Goal: Transaction & Acquisition: Subscribe to service/newsletter

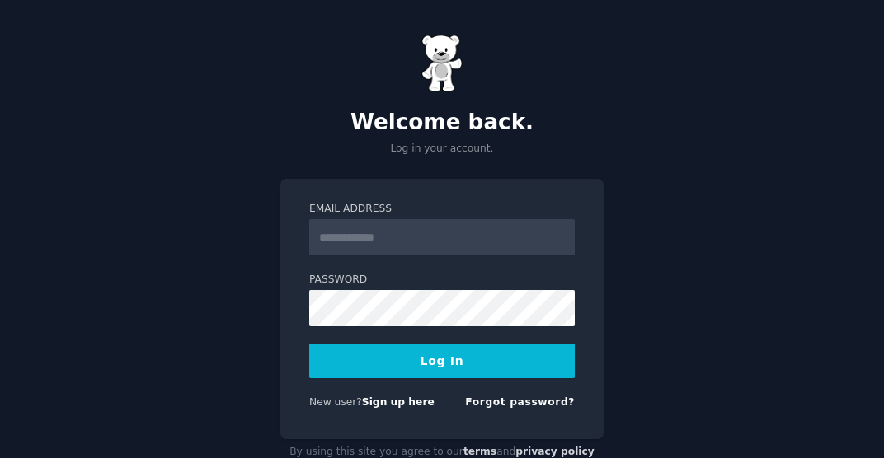
click at [440, 238] on input "Email Address" at bounding box center [442, 237] width 266 height 36
type input "**********"
click at [516, 362] on button "Log In" at bounding box center [442, 361] width 266 height 35
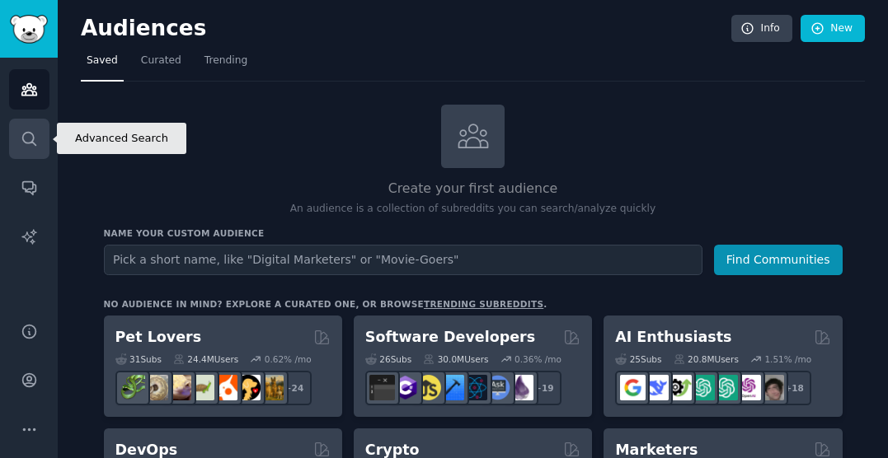
click at [28, 135] on icon "Sidebar" at bounding box center [29, 138] width 17 height 17
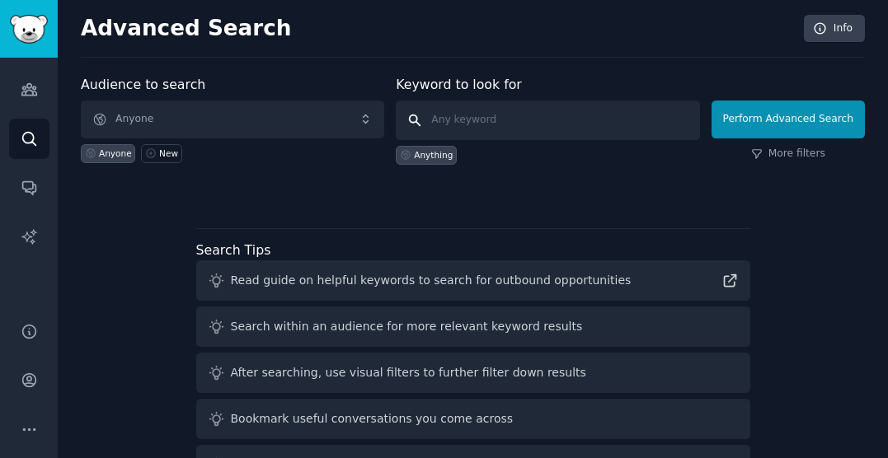
click at [510, 114] on input "text" at bounding box center [547, 121] width 303 height 40
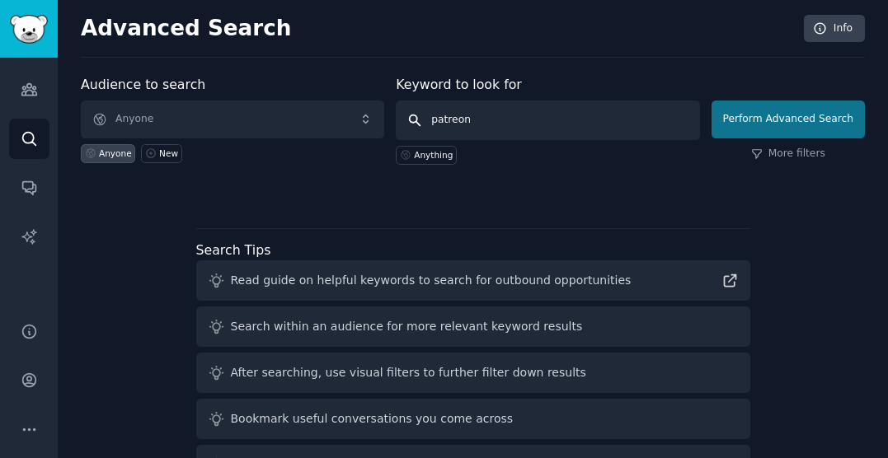
type input "patreon"
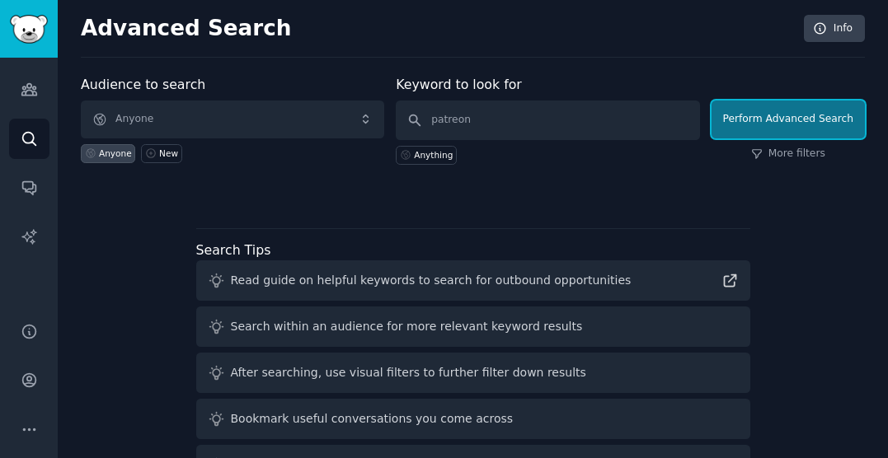
click at [823, 122] on button "Perform Advanced Search" at bounding box center [788, 120] width 153 height 38
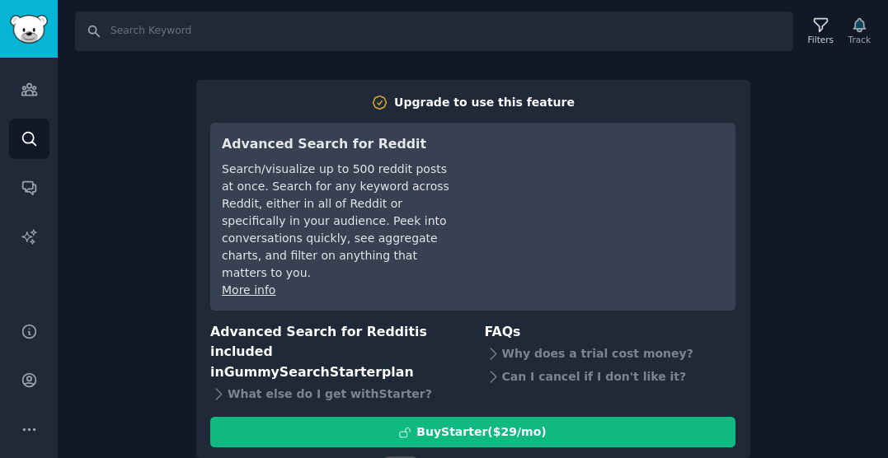
click at [765, 241] on div "Search Filters Track Upgrade to use this feature Advanced Search for Reddit Sea…" at bounding box center [473, 229] width 830 height 458
click at [827, 247] on div "Search Filters Track Upgrade to use this feature Advanced Search for Reddit Sea…" at bounding box center [473, 229] width 830 height 458
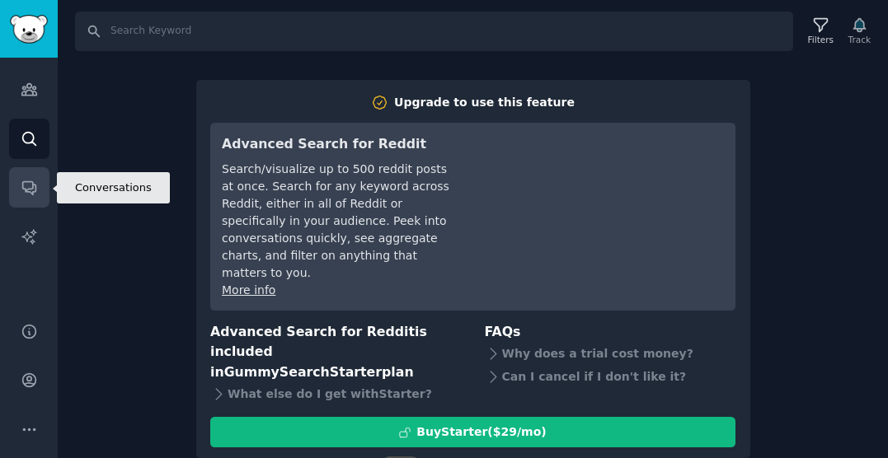
click at [27, 206] on link "Conversations" at bounding box center [29, 187] width 40 height 40
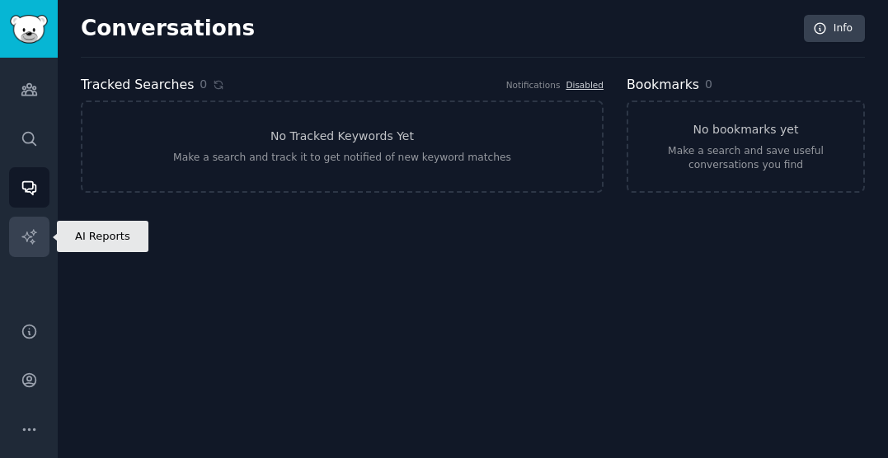
click at [38, 221] on link "AI Reports" at bounding box center [29, 237] width 40 height 40
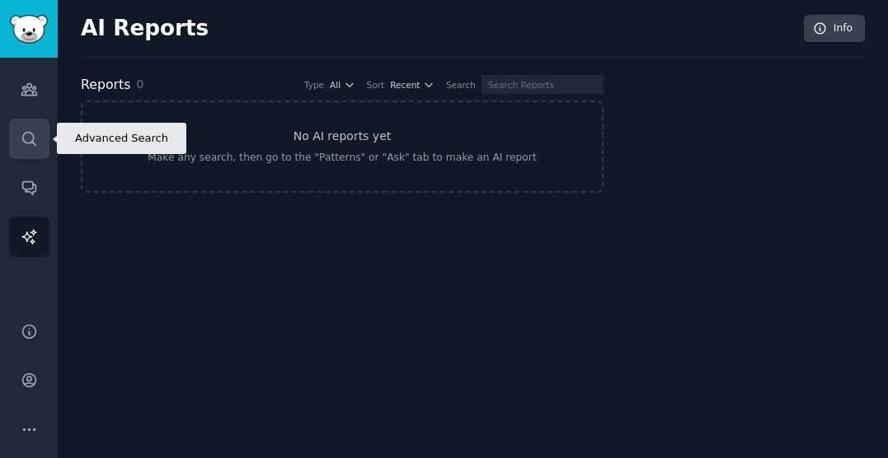
click at [42, 148] on link "Search" at bounding box center [29, 139] width 40 height 40
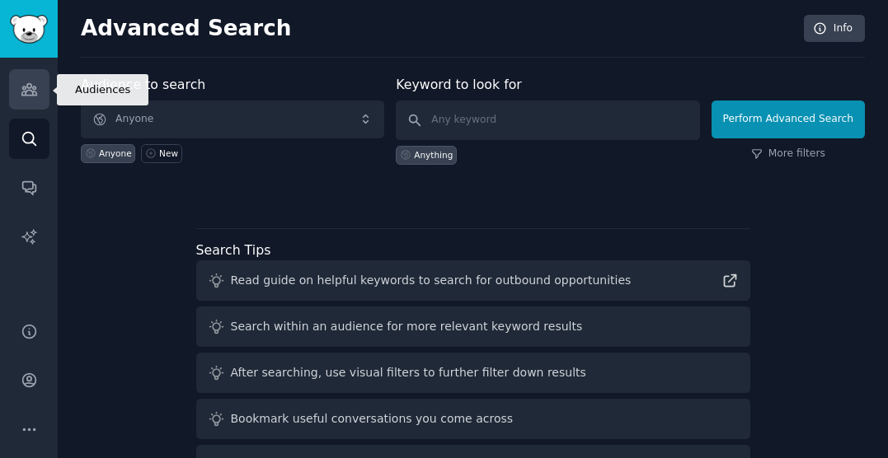
click at [31, 89] on icon "Sidebar" at bounding box center [29, 89] width 17 height 17
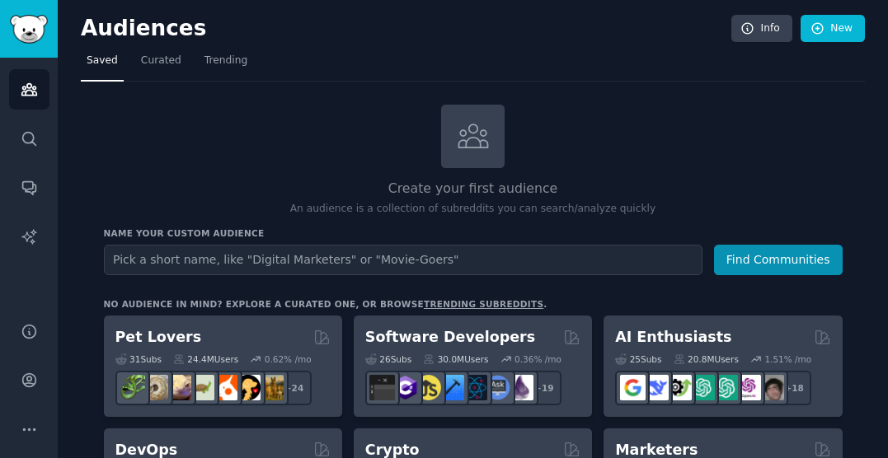
click at [482, 245] on input "text" at bounding box center [403, 260] width 599 height 31
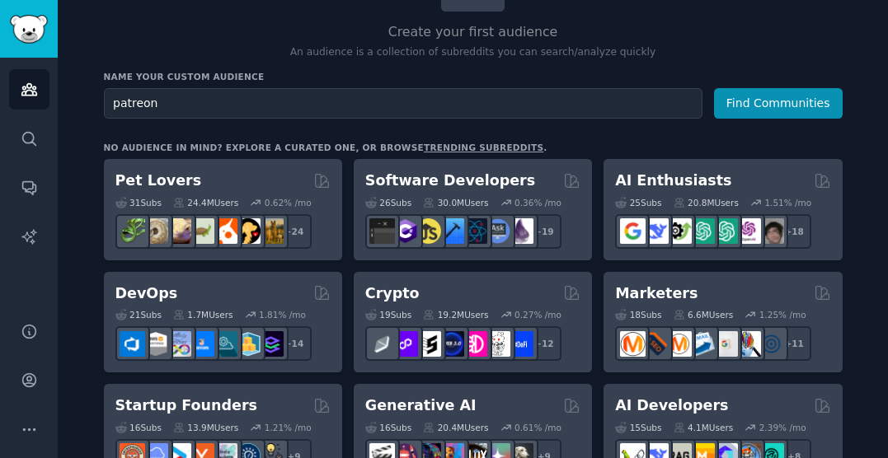
type input "patreon"
click at [811, 102] on button "Find Communities" at bounding box center [778, 103] width 129 height 31
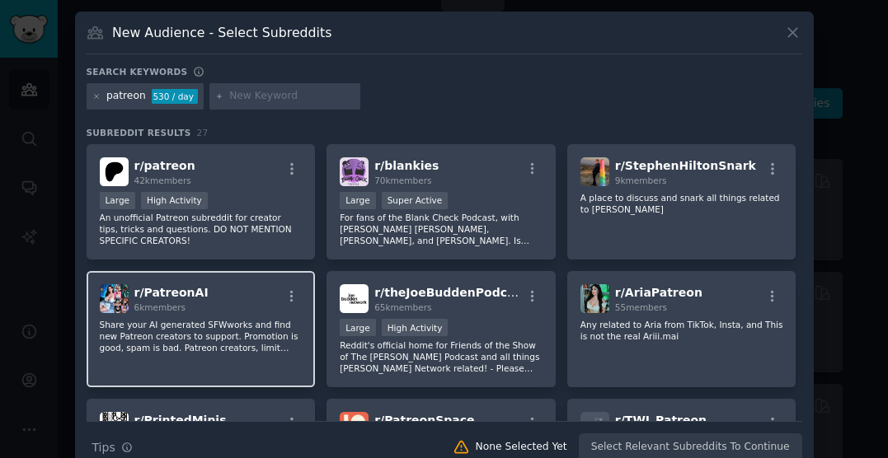
click at [246, 294] on div "r/ PatreonAI 6k members" at bounding box center [201, 298] width 203 height 29
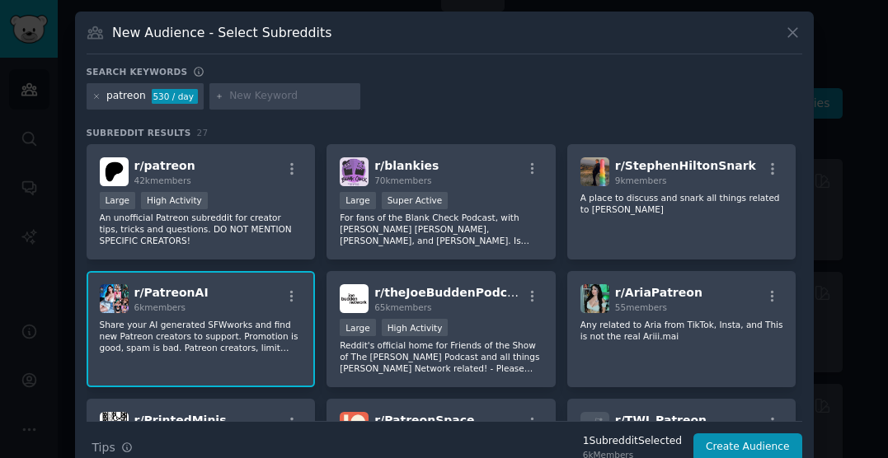
click at [247, 294] on div "r/ PatreonAI 6k members" at bounding box center [201, 298] width 203 height 29
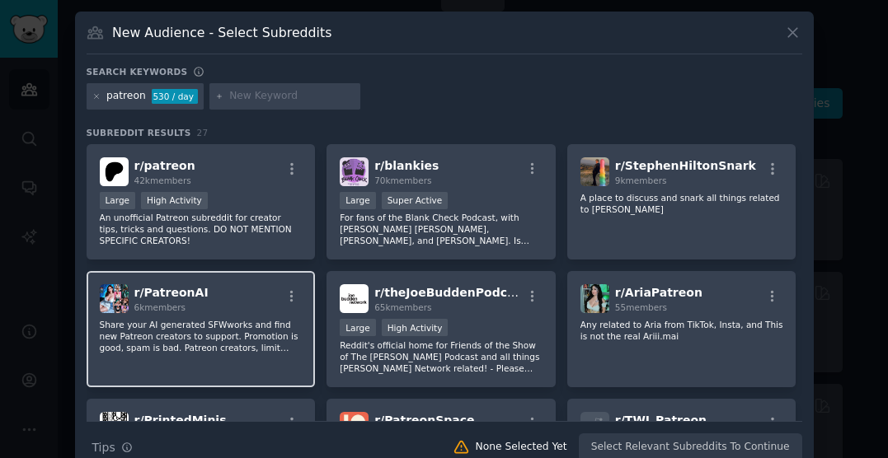
click at [247, 295] on div "r/ PatreonAI 6k members" at bounding box center [201, 298] width 203 height 29
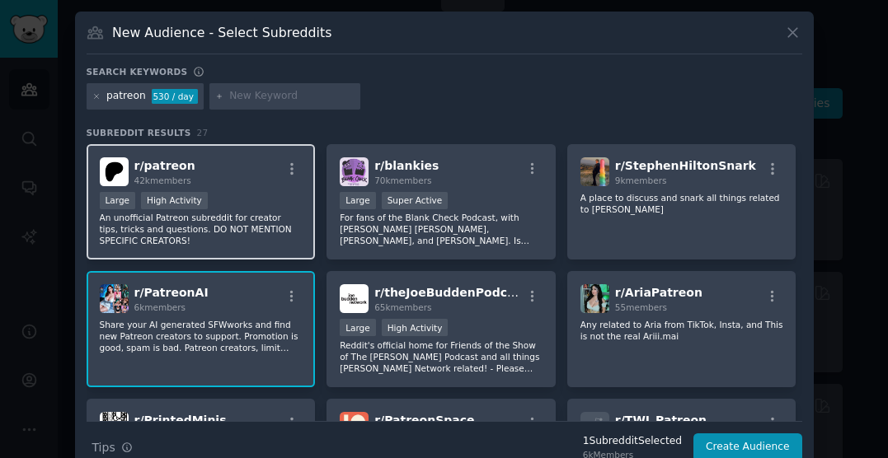
click at [224, 210] on div "Large High Activity" at bounding box center [201, 202] width 203 height 21
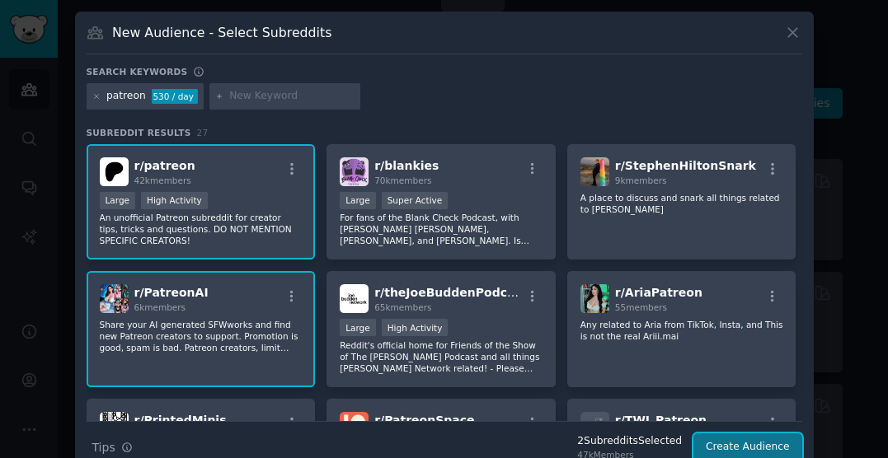
click at [729, 454] on button "Create Audience" at bounding box center [747, 448] width 109 height 28
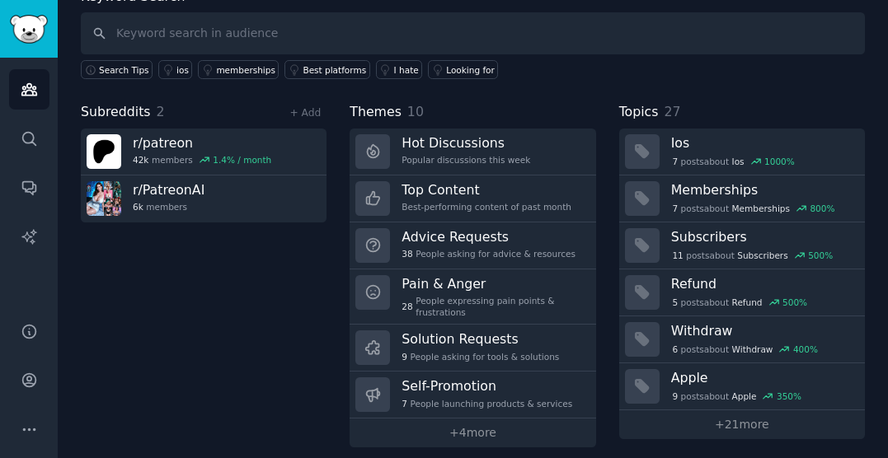
scroll to position [107, 0]
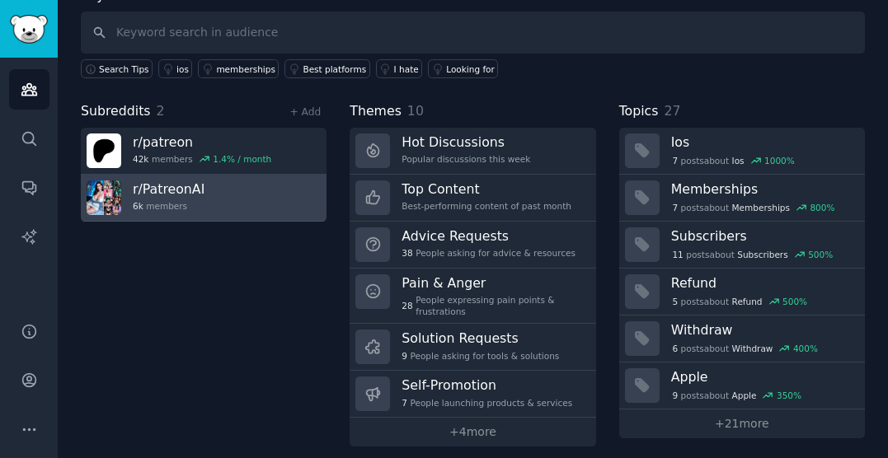
click at [251, 207] on link "r/ PatreonAI 6k members" at bounding box center [204, 198] width 246 height 47
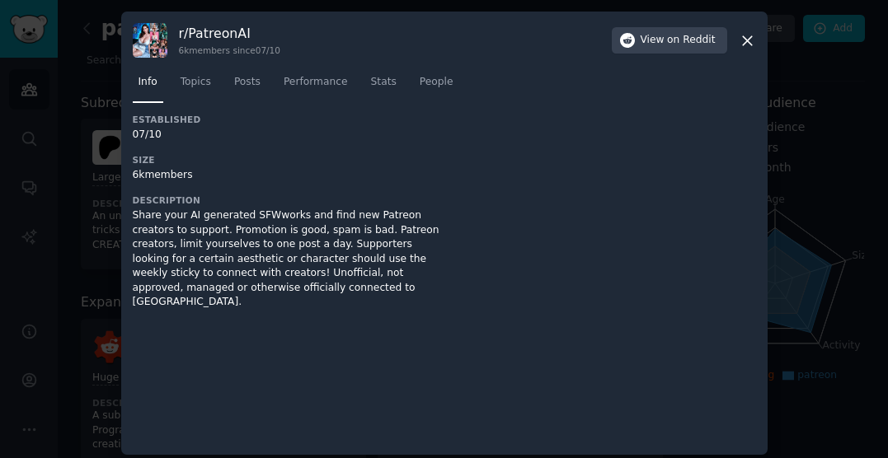
click at [746, 40] on icon at bounding box center [747, 40] width 17 height 17
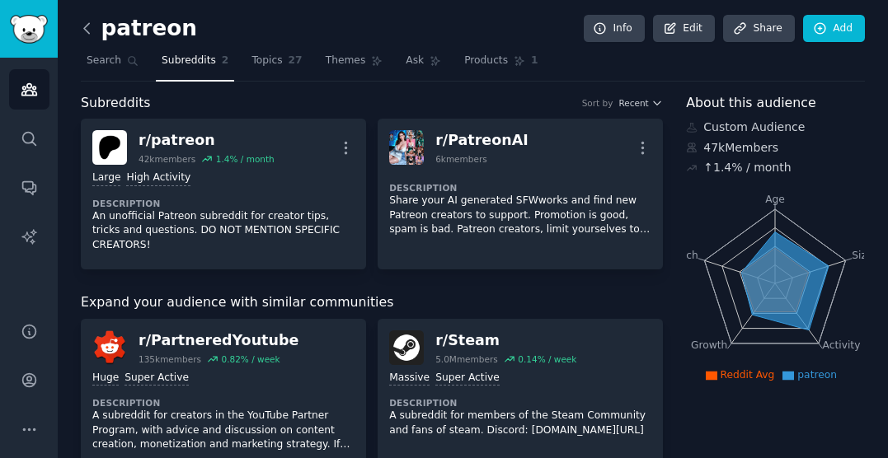
click at [89, 31] on icon at bounding box center [86, 28] width 17 height 17
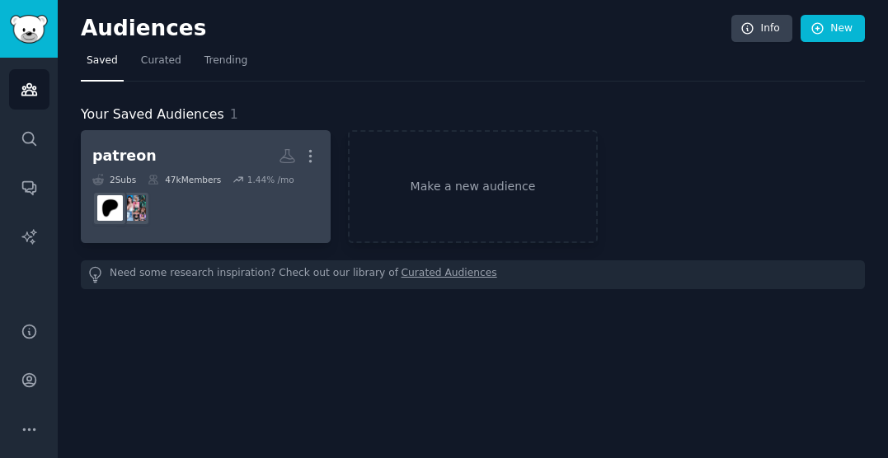
click at [284, 210] on dd at bounding box center [205, 209] width 227 height 46
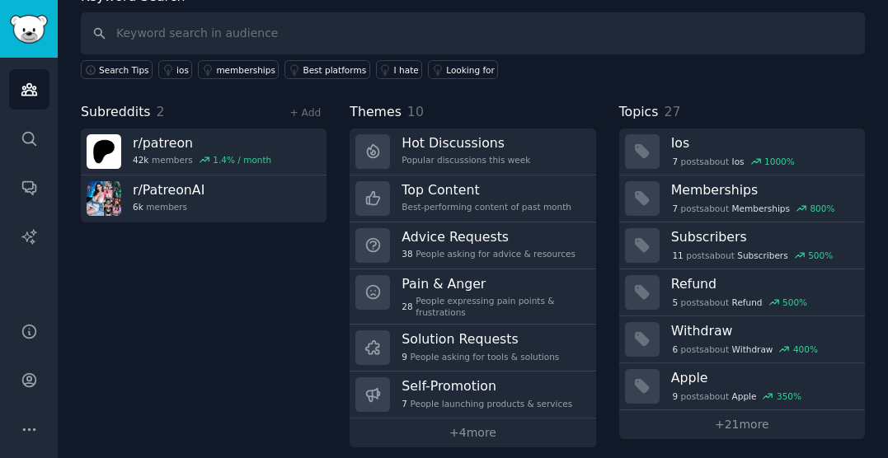
scroll to position [119, 0]
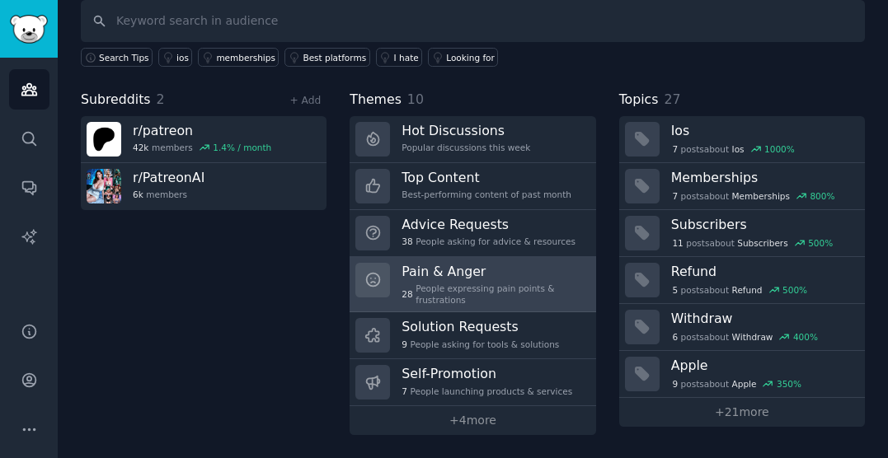
click at [513, 274] on h3 "Pain & Anger" at bounding box center [493, 271] width 182 height 17
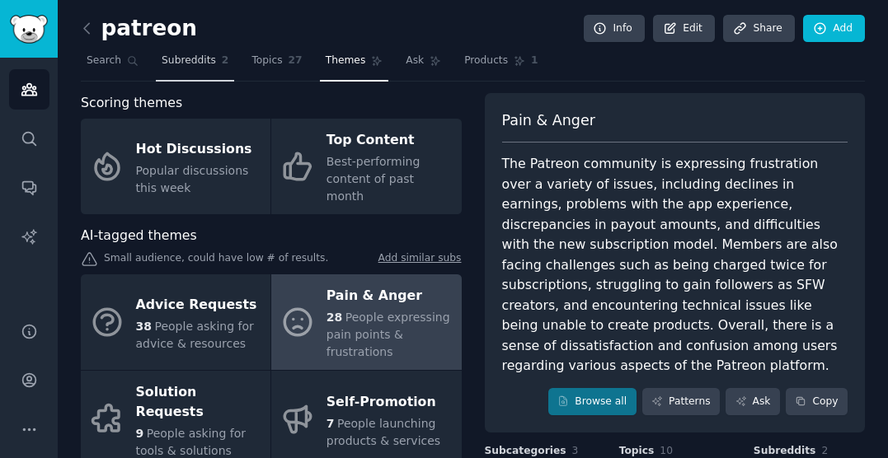
click at [176, 63] on span "Subreddits" at bounding box center [189, 61] width 54 height 15
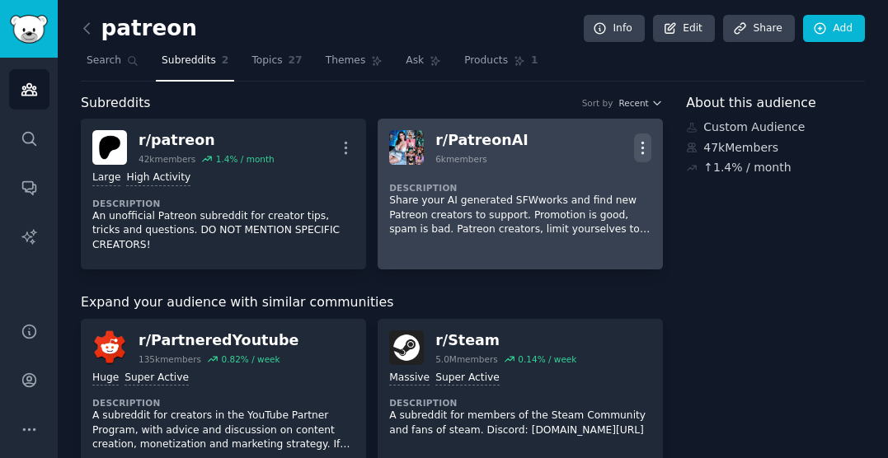
click at [644, 138] on button "More" at bounding box center [642, 148] width 17 height 29
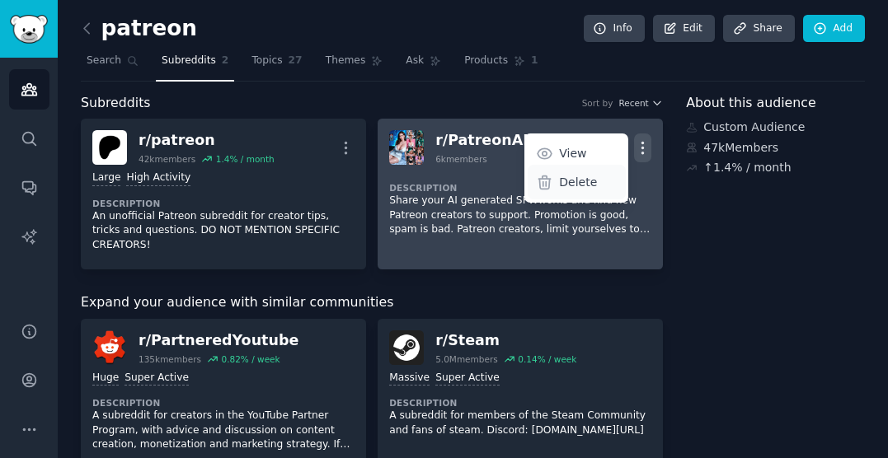
click at [599, 189] on div "Delete" at bounding box center [577, 182] width 98 height 35
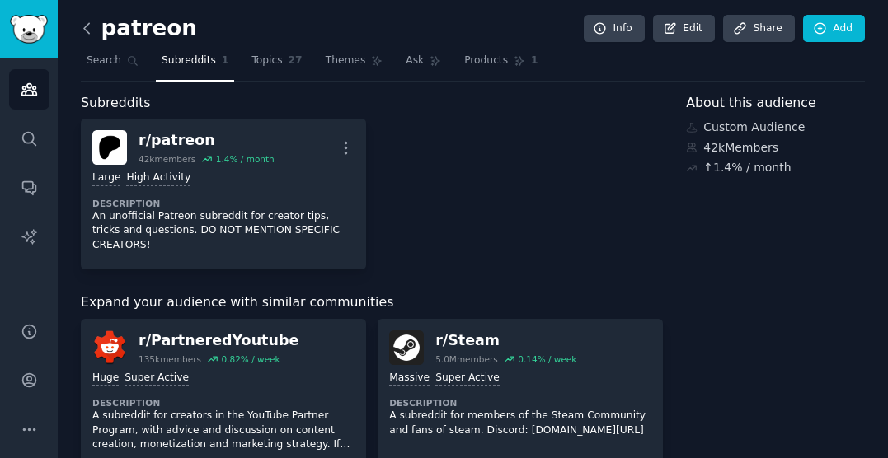
click at [85, 32] on icon at bounding box center [86, 28] width 17 height 17
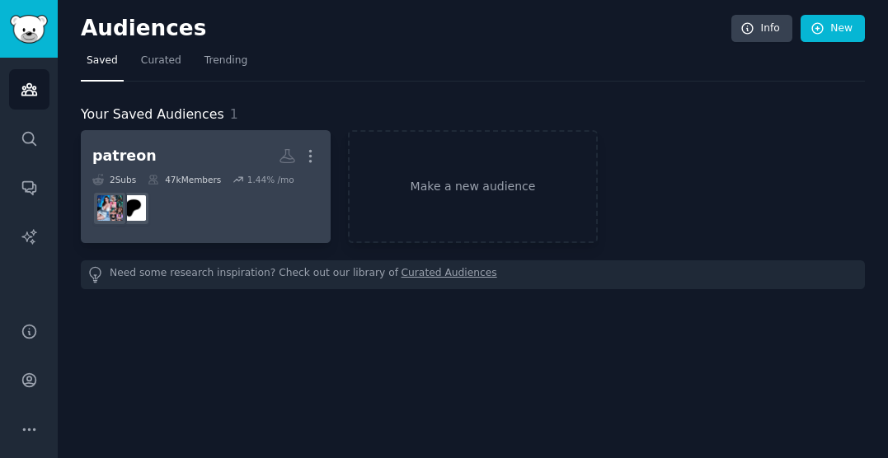
click at [253, 142] on h2 "patreon More" at bounding box center [205, 156] width 227 height 29
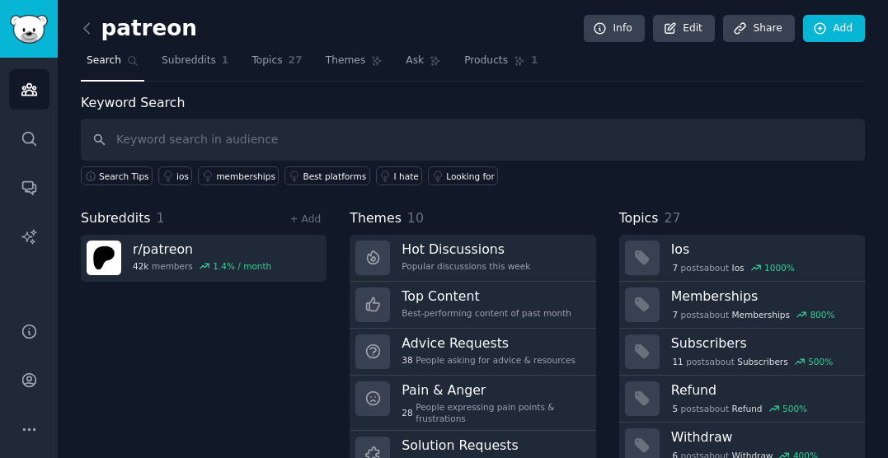
scroll to position [108, 0]
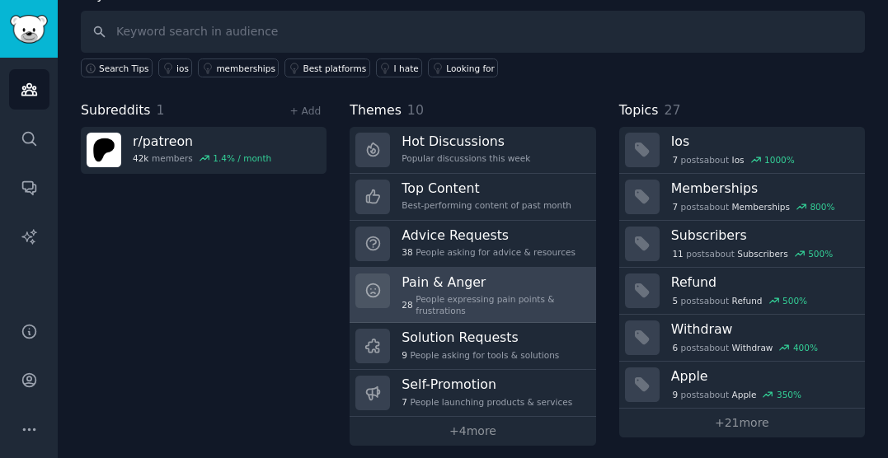
click at [551, 294] on div "28 People expressing pain points & frustrations" at bounding box center [493, 305] width 182 height 23
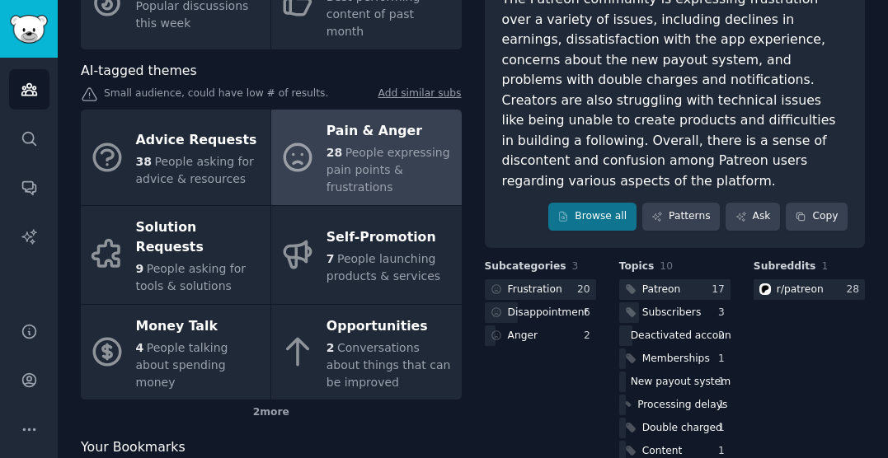
scroll to position [219, 0]
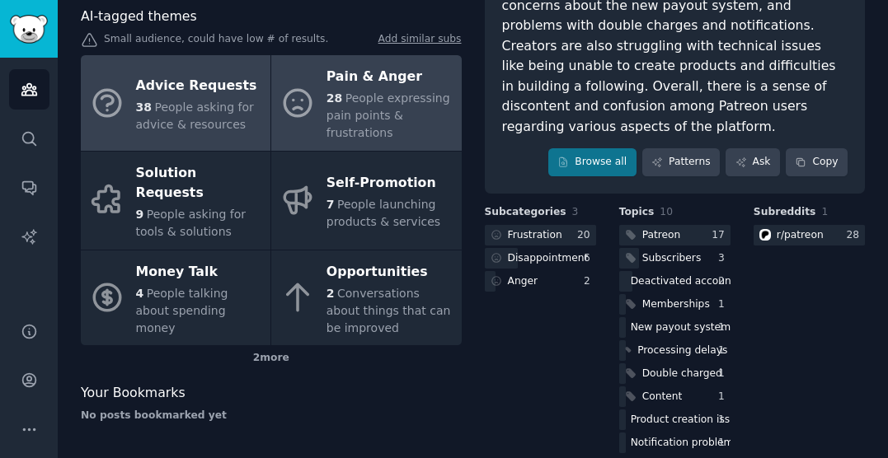
click at [239, 101] on div "38 People asking for advice & resources" at bounding box center [199, 116] width 126 height 35
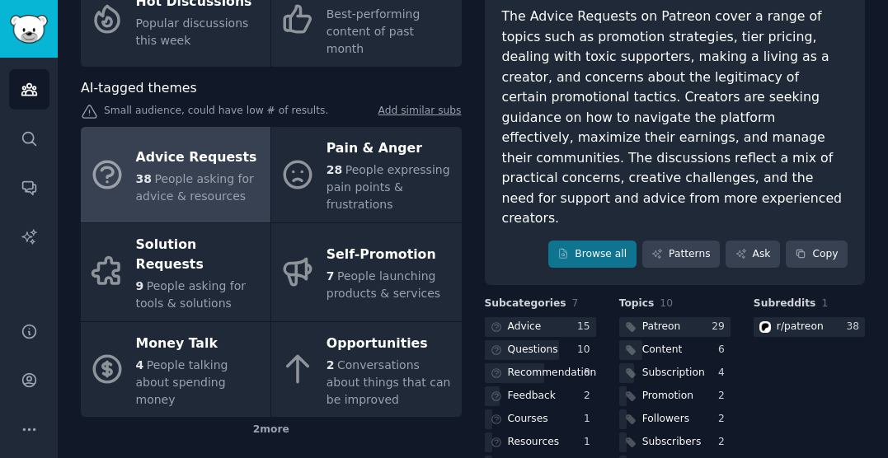
scroll to position [149, 0]
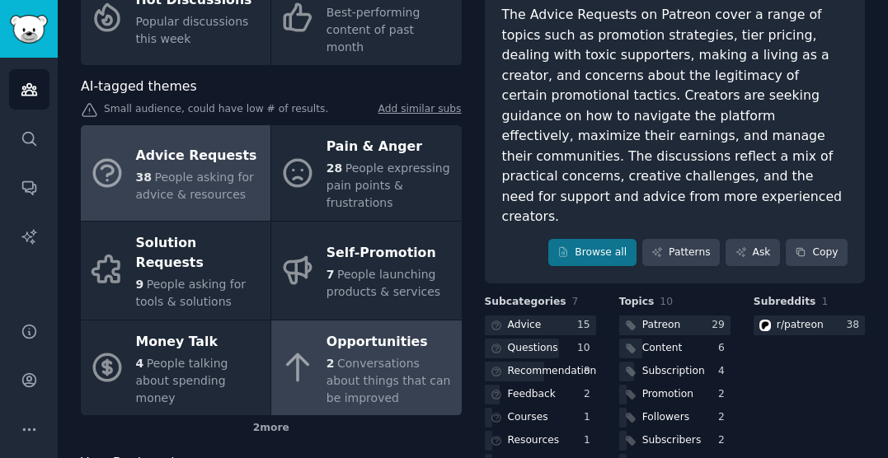
click at [378, 357] on span "Conversations about things that can be improved" at bounding box center [389, 381] width 125 height 48
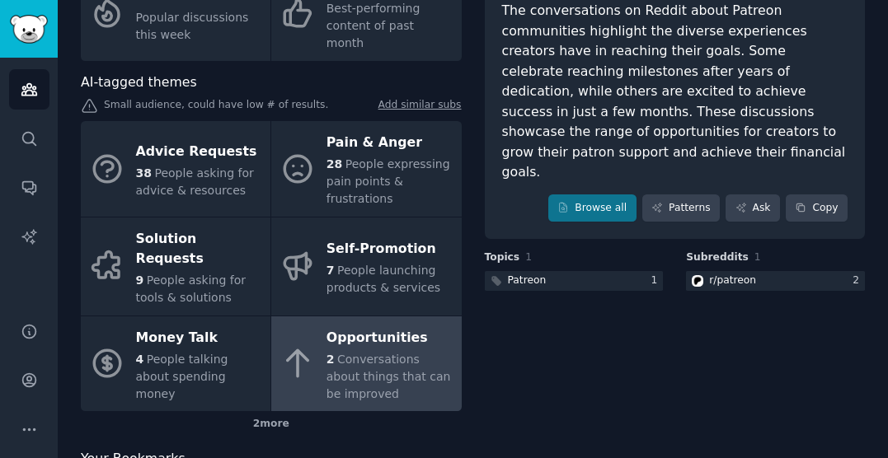
scroll to position [149, 0]
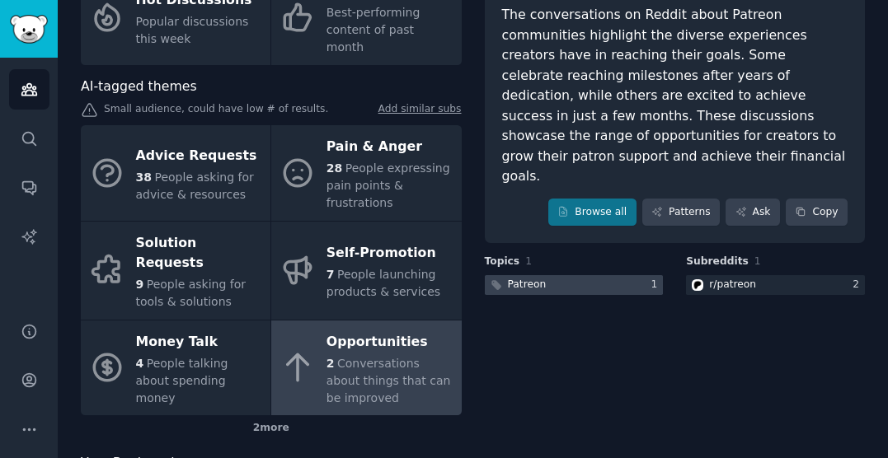
click at [617, 275] on div at bounding box center [574, 285] width 179 height 21
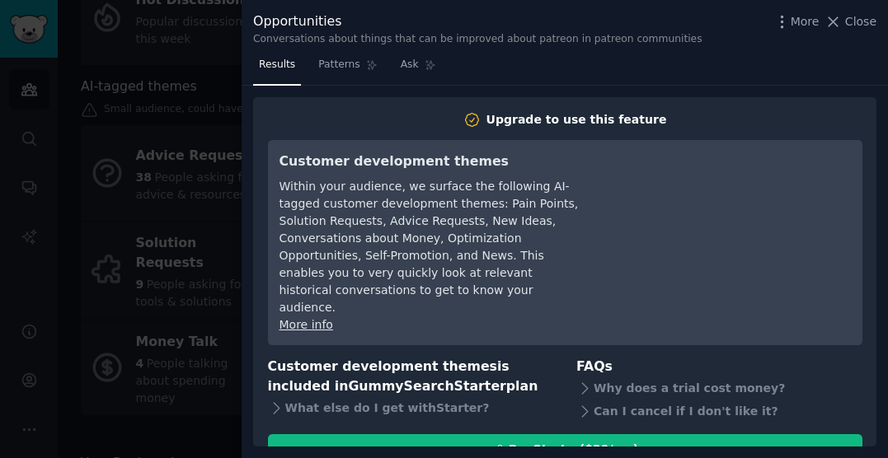
click at [205, 74] on div at bounding box center [444, 229] width 888 height 458
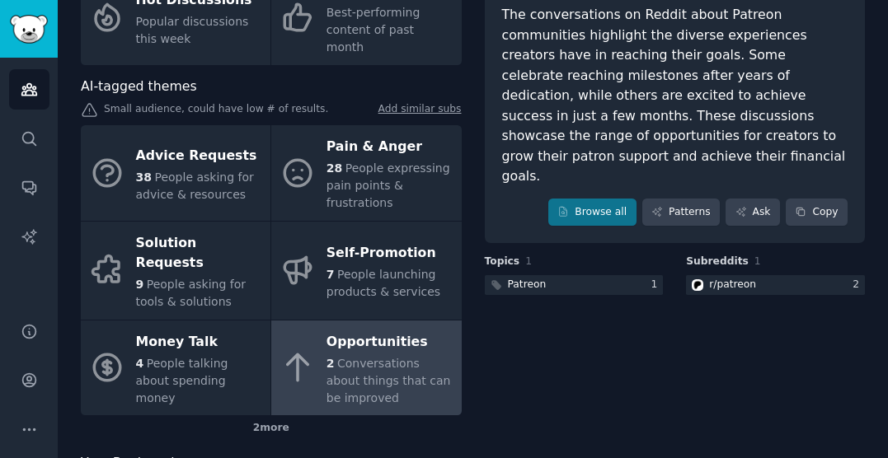
scroll to position [181, 0]
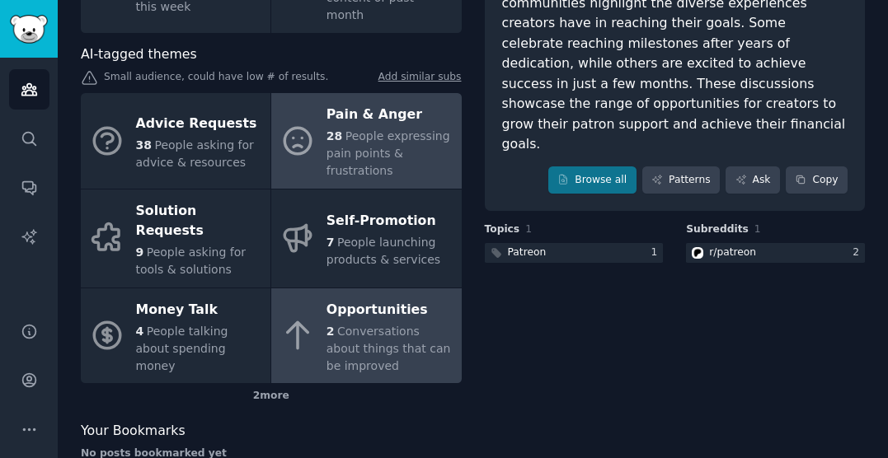
click at [406, 134] on div "28 People expressing pain points & frustrations" at bounding box center [390, 154] width 126 height 52
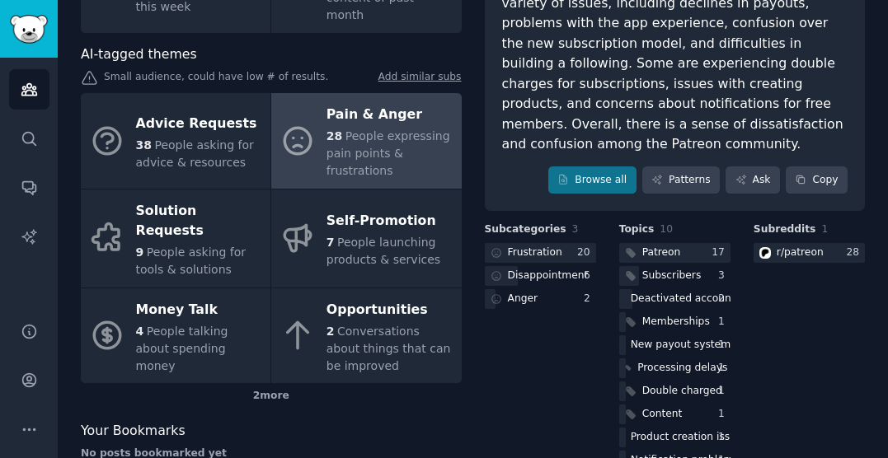
scroll to position [200, 0]
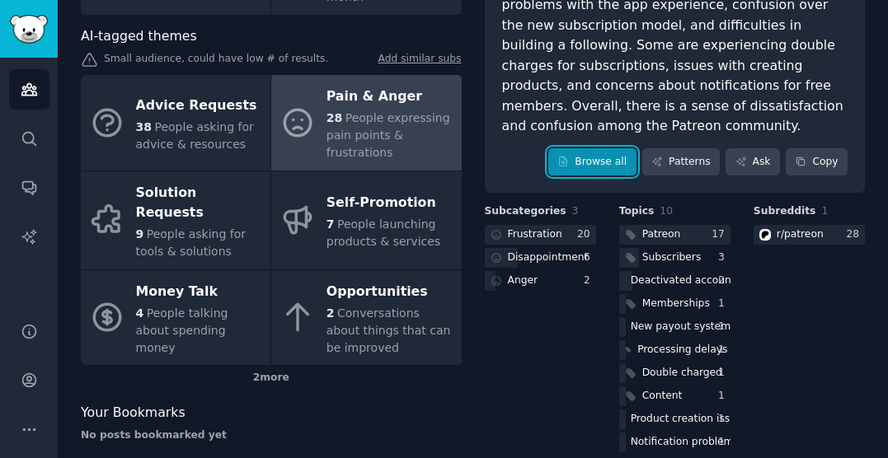
click at [590, 148] on link "Browse all" at bounding box center [592, 162] width 88 height 28
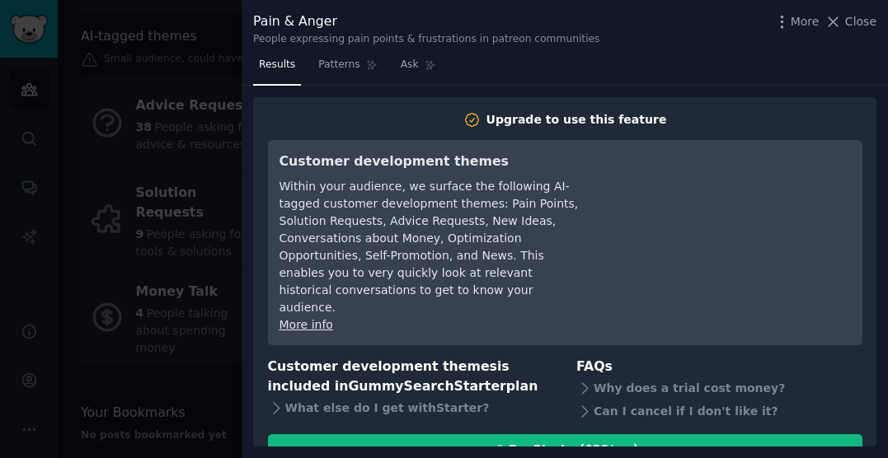
click at [188, 128] on div at bounding box center [444, 229] width 888 height 458
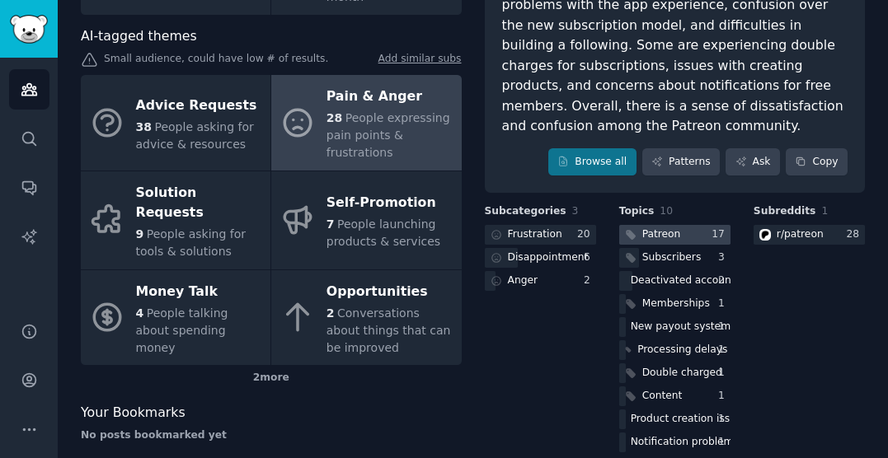
click at [670, 228] on div "Patreon" at bounding box center [661, 235] width 39 height 15
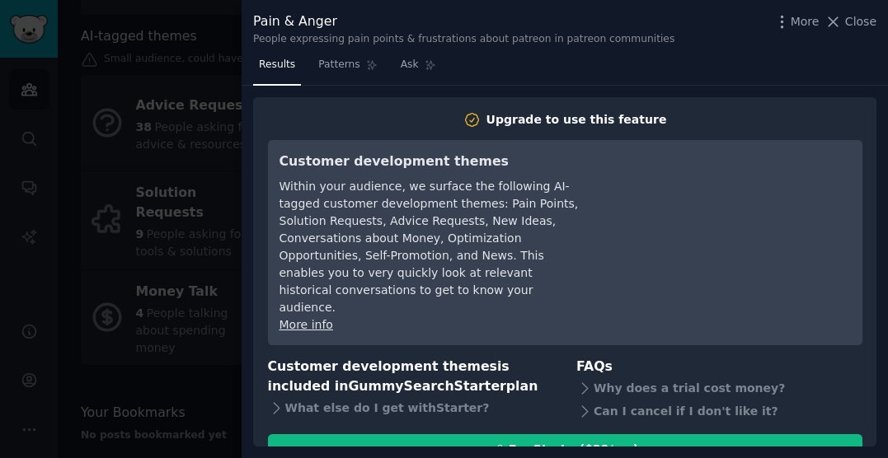
scroll to position [74, 0]
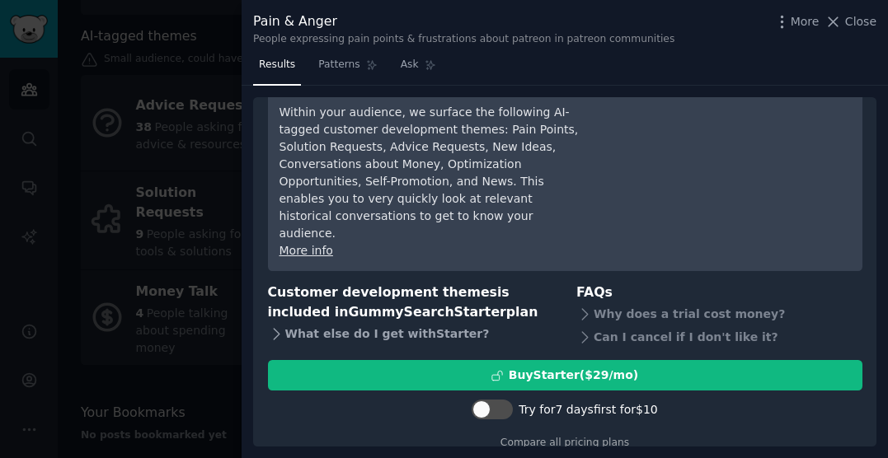
click at [402, 323] on div "What else do I get with Starter ?" at bounding box center [411, 334] width 286 height 23
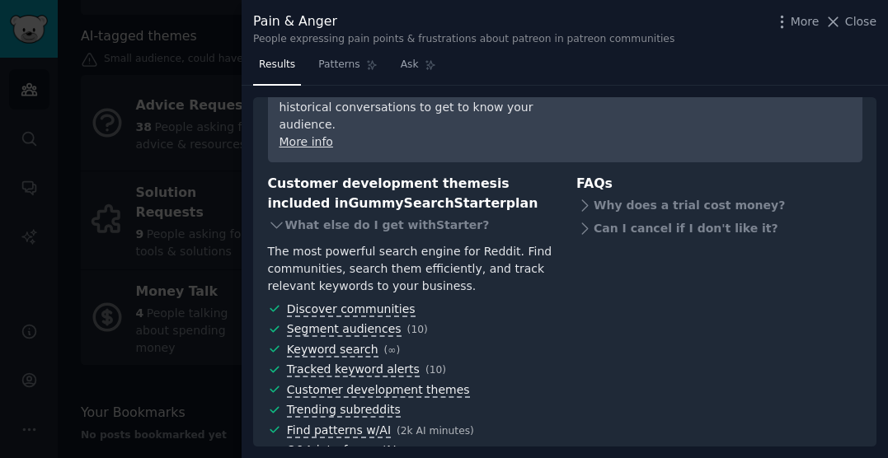
scroll to position [180, 0]
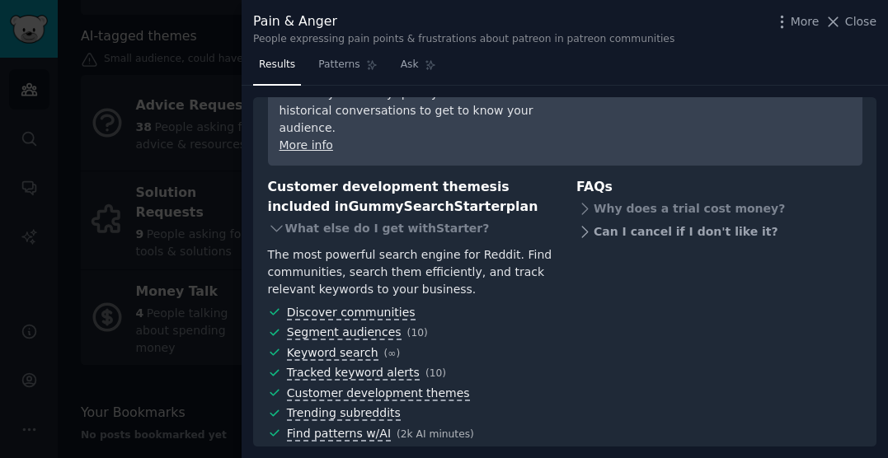
click at [606, 220] on div "Can I cancel if I don't like it?" at bounding box center [719, 231] width 286 height 23
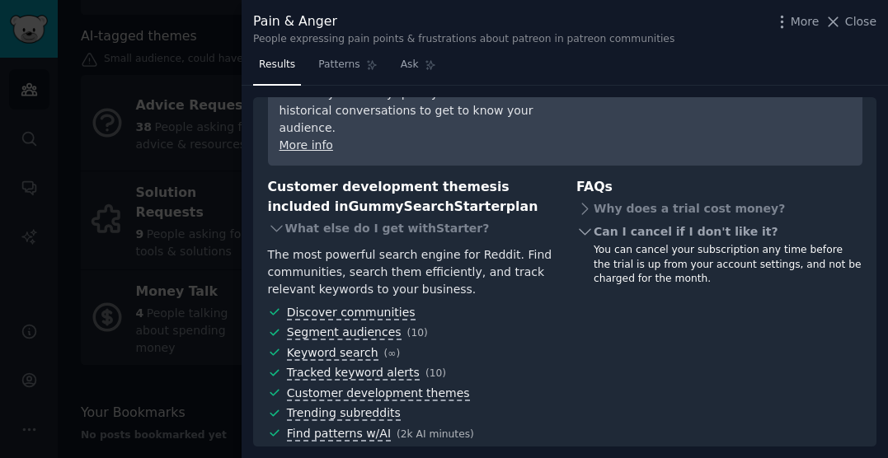
click at [599, 220] on div "Can I cancel if I don't like it?" at bounding box center [719, 231] width 286 height 23
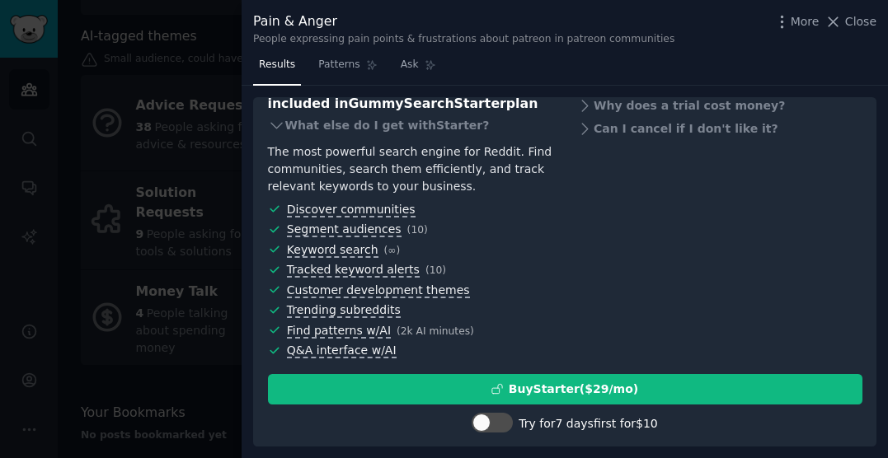
scroll to position [296, 0]
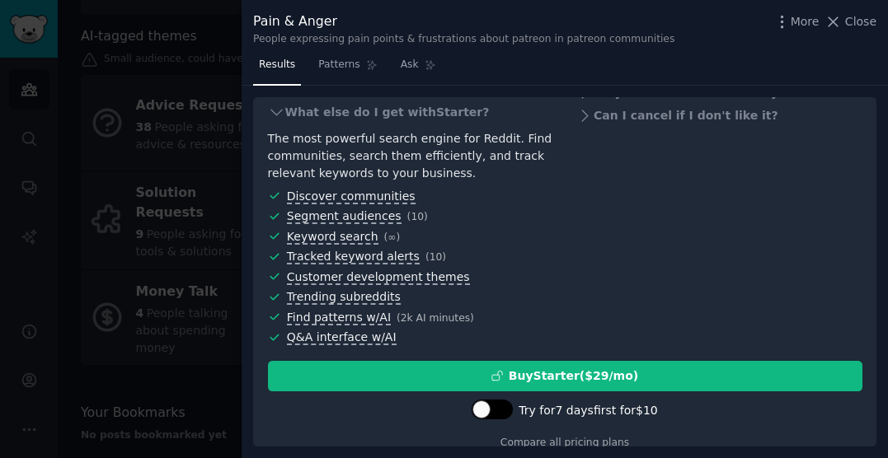
click at [496, 400] on div at bounding box center [492, 410] width 41 height 20
checkbox input "true"
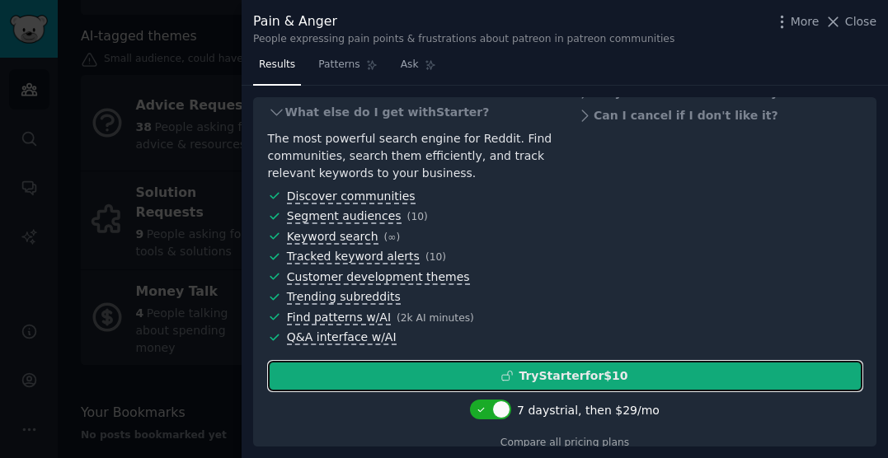
click at [480, 368] on div "Try Starter for $10" at bounding box center [565, 376] width 593 height 17
